Goal: Information Seeking & Learning: Check status

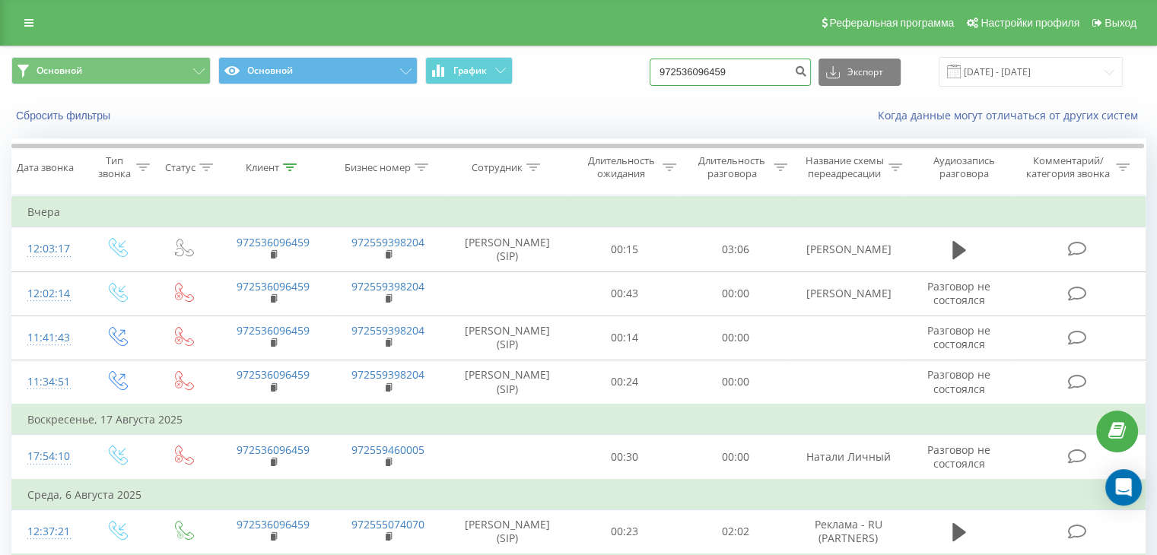
click at [694, 74] on input "972536096459" at bounding box center [729, 72] width 161 height 27
type input "972505428592"
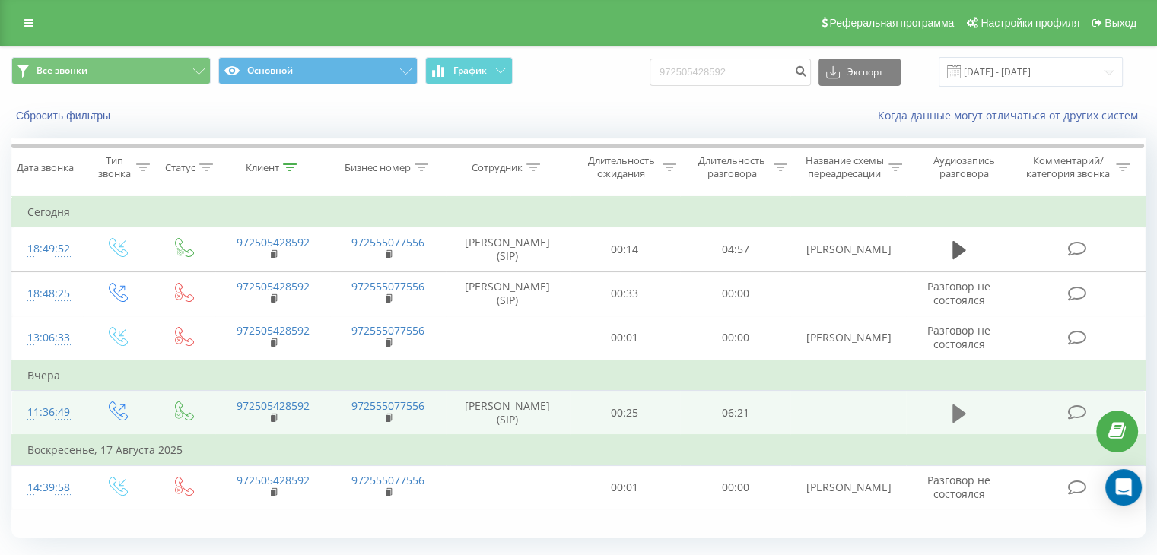
click at [955, 416] on icon at bounding box center [959, 413] width 14 height 18
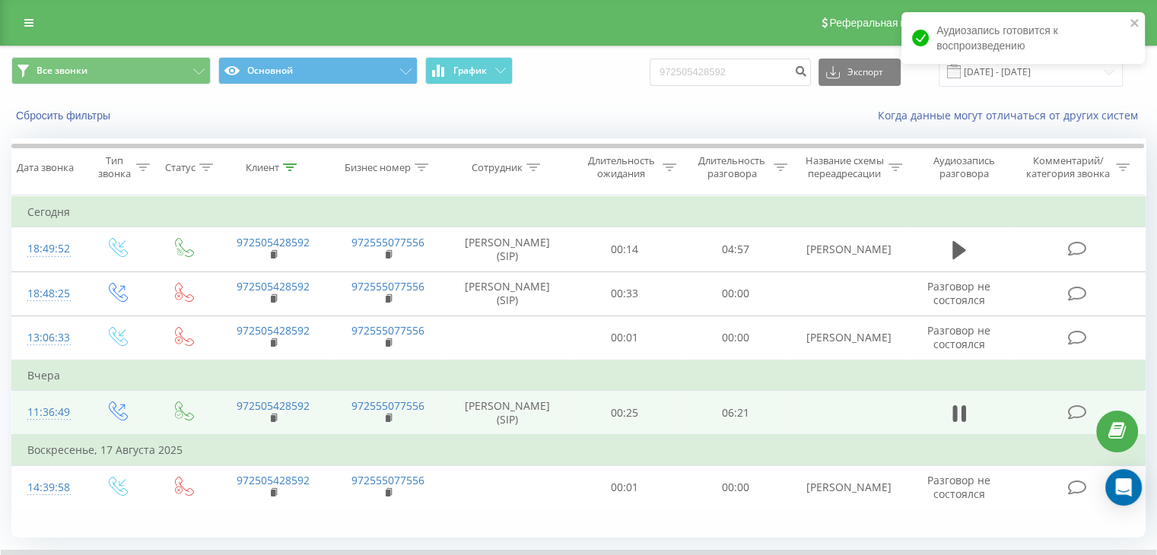
click at [710, 119] on div "Когда данные могут отличаться от других систем" at bounding box center [795, 115] width 722 height 15
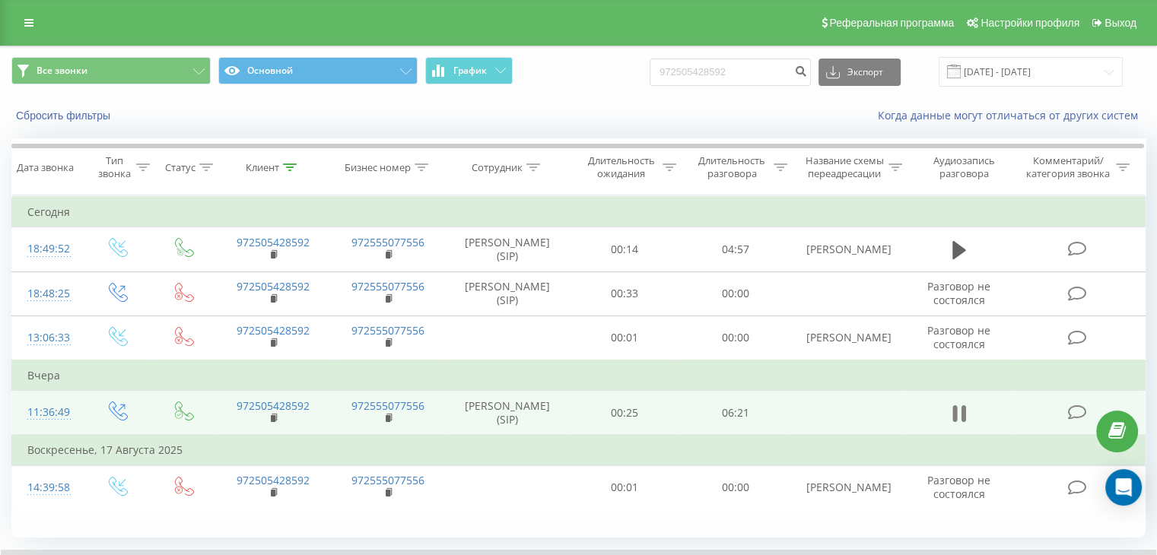
click at [960, 411] on icon at bounding box center [959, 413] width 14 height 21
